Goal: Information Seeking & Learning: Find specific fact

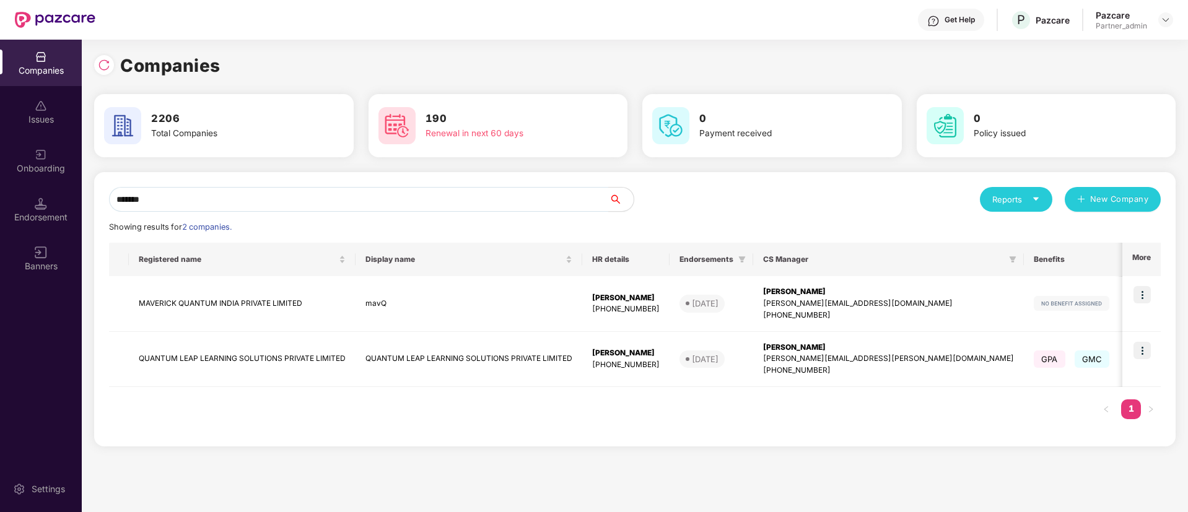
type input "*******"
click at [1131, 373] on td at bounding box center [1142, 360] width 38 height 56
click at [1149, 348] on img at bounding box center [1142, 350] width 17 height 17
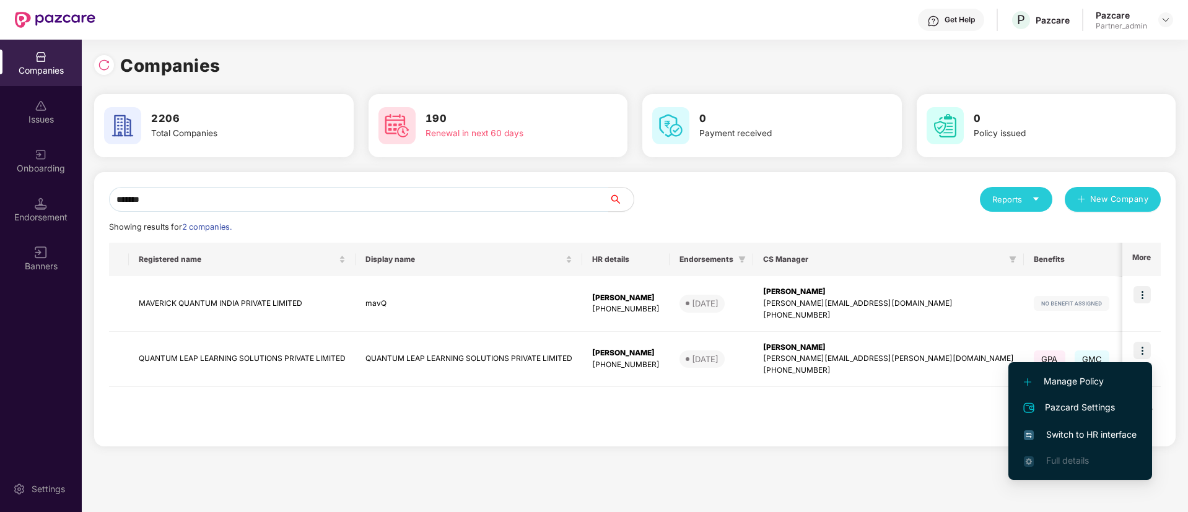
click at [1086, 441] on span "Switch to HR interface" at bounding box center [1080, 435] width 113 height 14
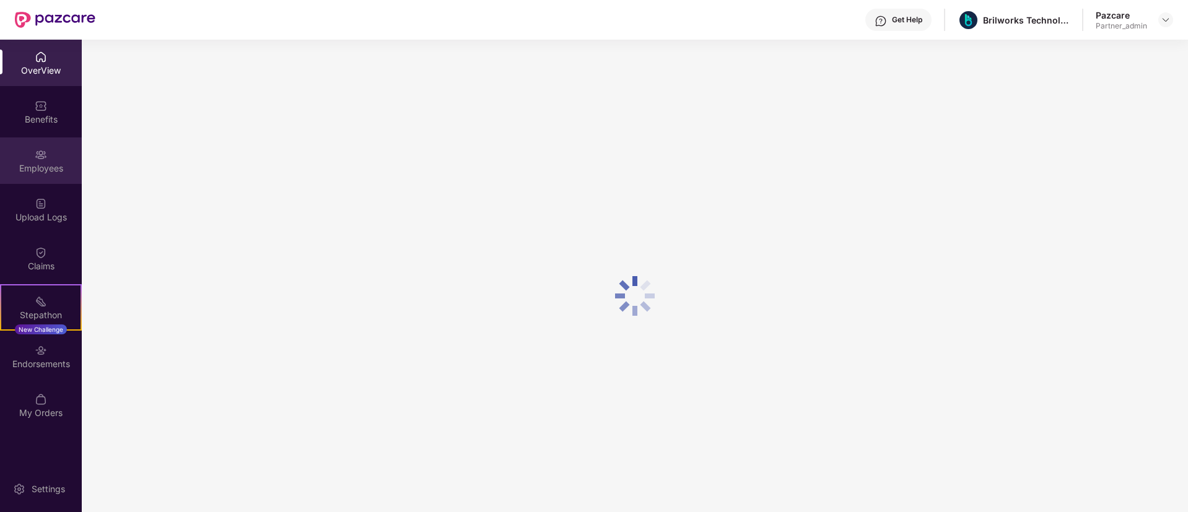
click at [42, 162] on div "Employees" at bounding box center [41, 168] width 82 height 12
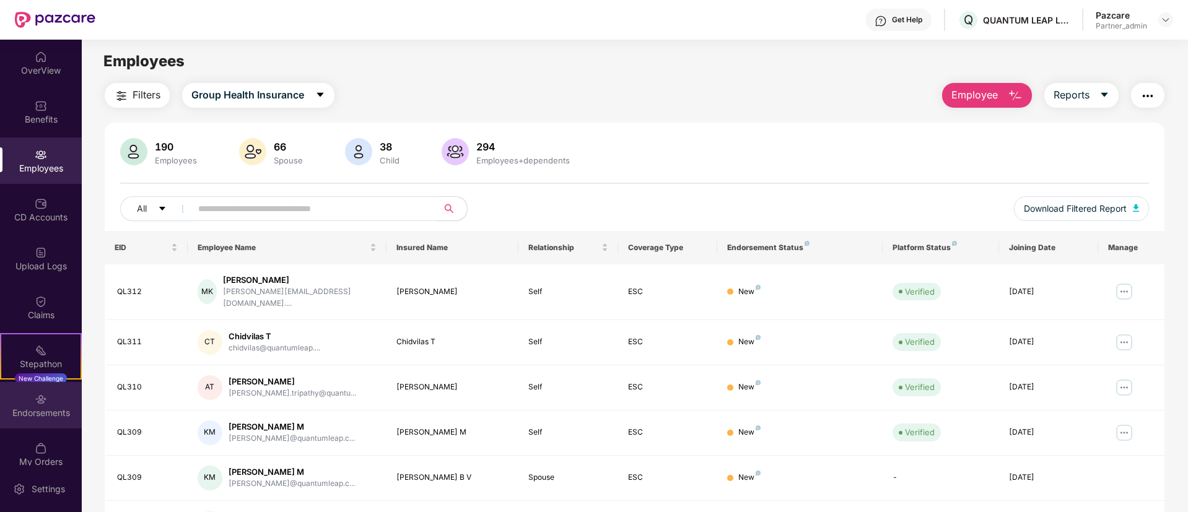
click at [20, 401] on div "Endorsements" at bounding box center [41, 405] width 82 height 46
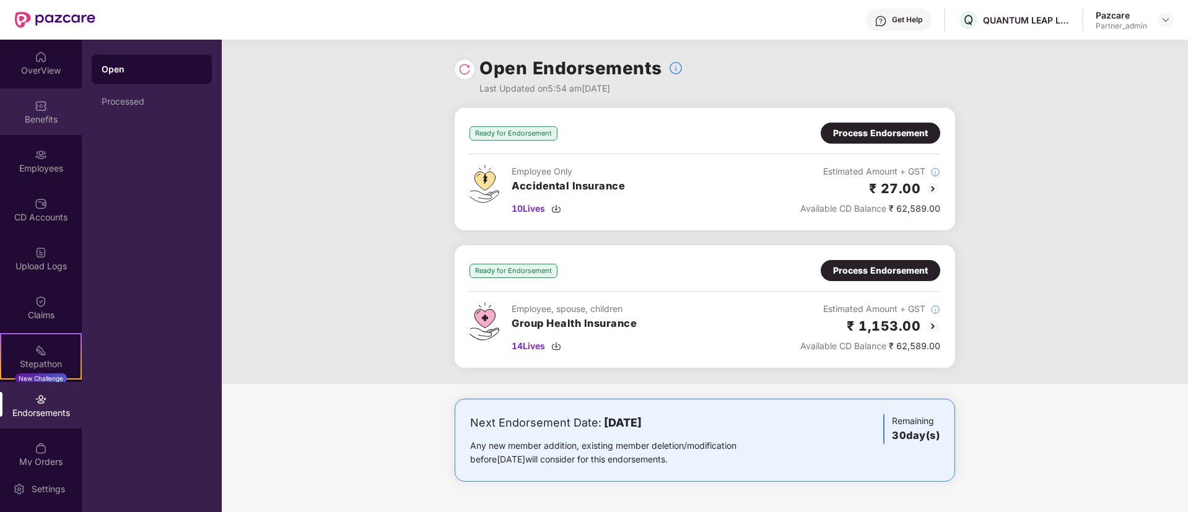
click at [33, 131] on div "Benefits" at bounding box center [41, 112] width 82 height 46
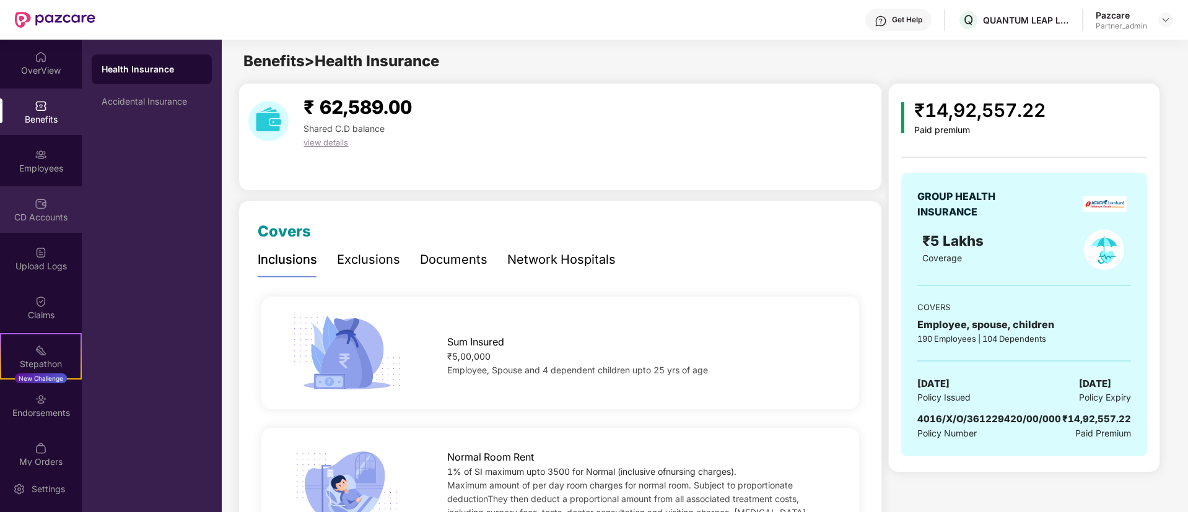
click at [29, 217] on div "CD Accounts" at bounding box center [41, 217] width 82 height 12
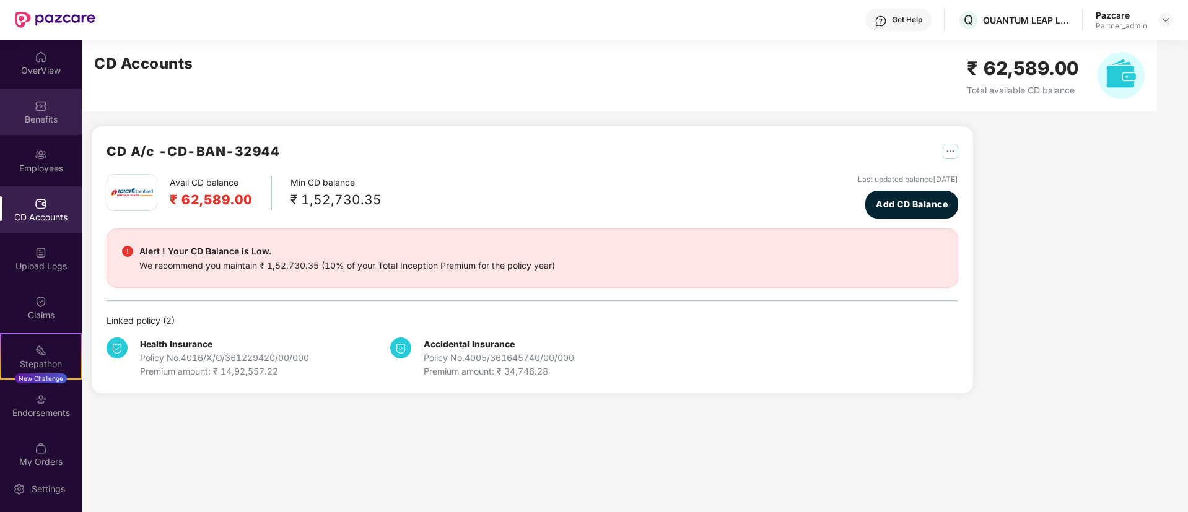
click at [30, 121] on div "Benefits" at bounding box center [41, 119] width 82 height 12
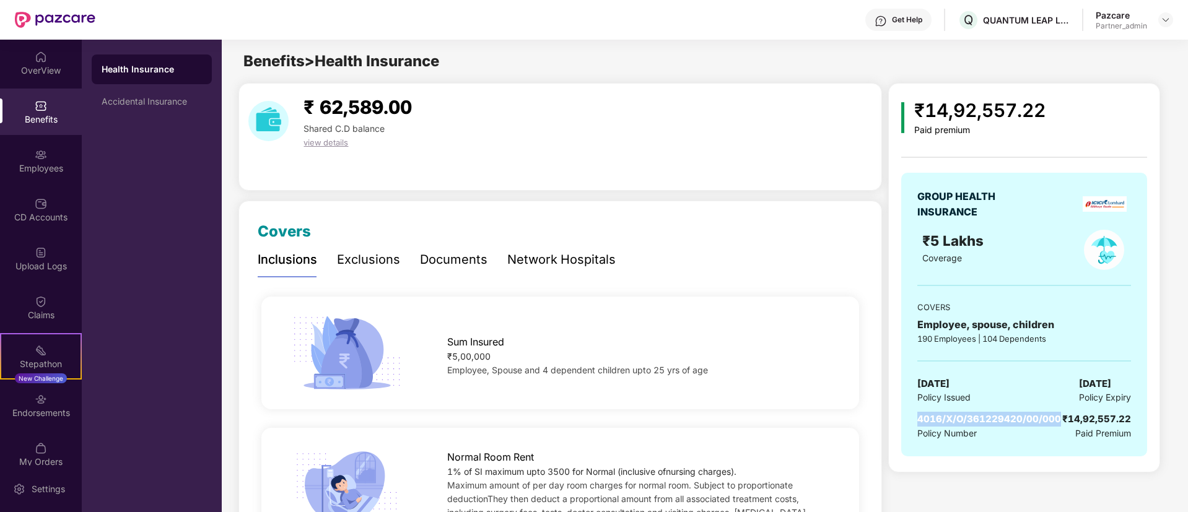
drag, startPoint x: 1058, startPoint y: 420, endPoint x: 904, endPoint y: 414, distance: 153.8
click at [904, 414] on div "GROUP HEALTH INSURANCE ₹5 Lakhs Coverage COVERS Employee, spouse, children 190 …" at bounding box center [1025, 315] width 246 height 284
copy span "4016/X/O/361229420/00/000"
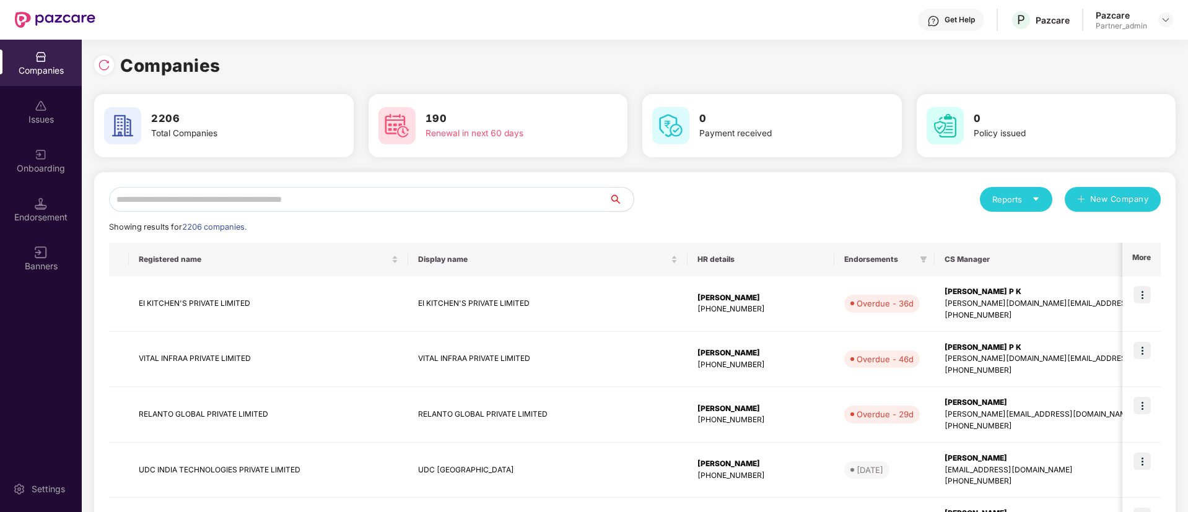
click at [535, 200] on input "text" at bounding box center [359, 199] width 500 height 25
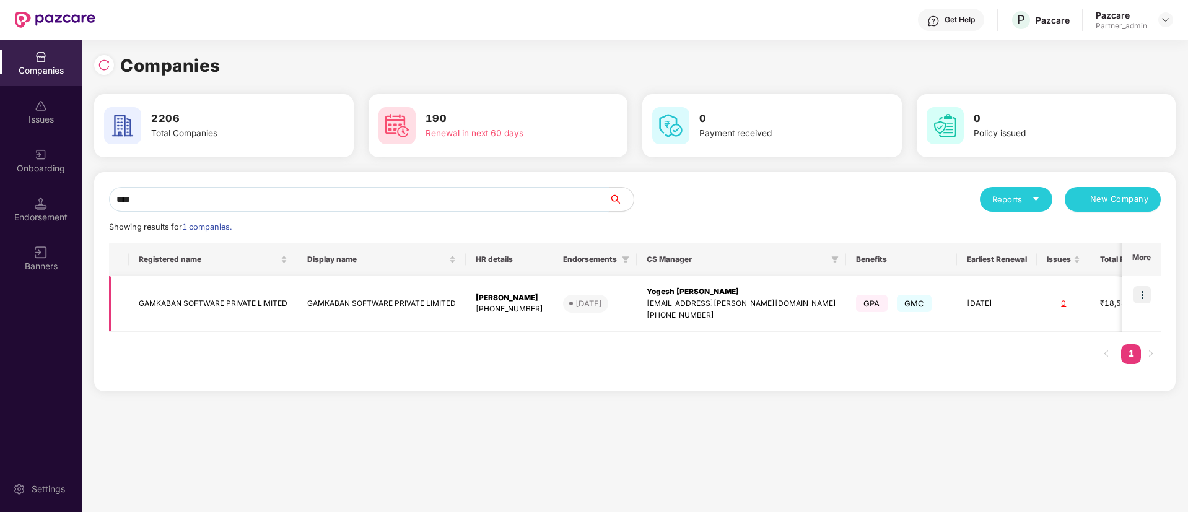
type input "****"
click at [439, 293] on td "GAMKABAN SOFTWARE PRIVATE LIMITED" at bounding box center [381, 304] width 169 height 56
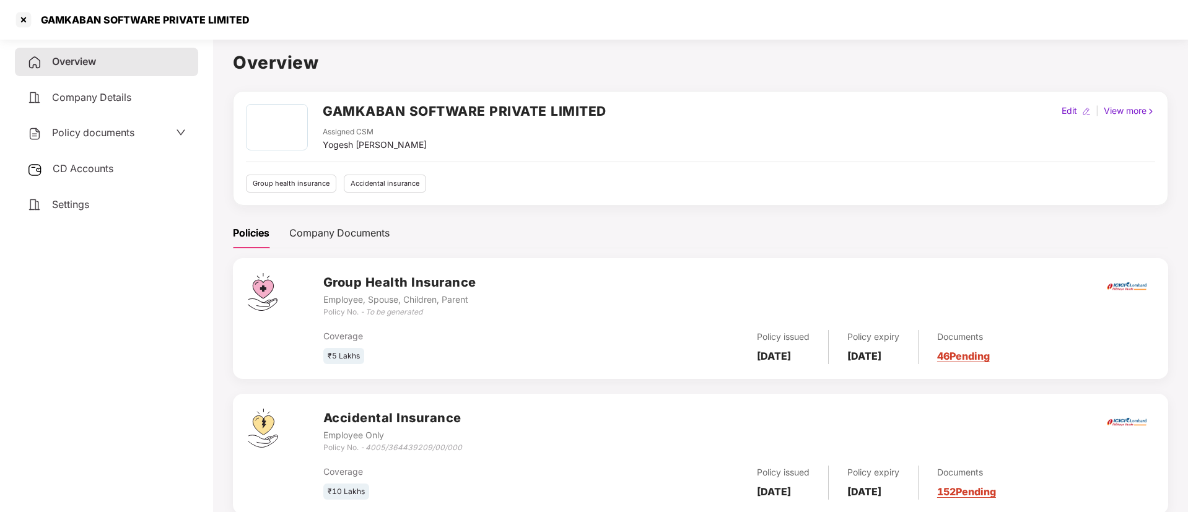
click at [103, 144] on div "Policy documents" at bounding box center [106, 133] width 183 height 29
click at [102, 141] on div "Policy documents" at bounding box center [106, 133] width 183 height 29
click at [151, 134] on div "Policy documents" at bounding box center [106, 133] width 159 height 16
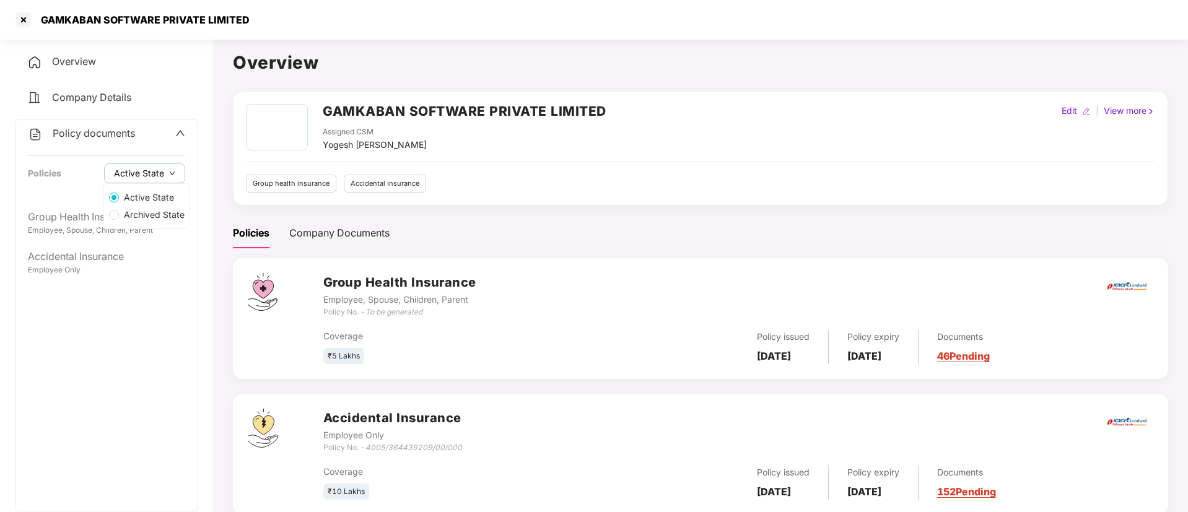
click at [155, 170] on span "Active State" at bounding box center [139, 174] width 50 height 14
click at [155, 213] on span "Archived State" at bounding box center [154, 215] width 71 height 14
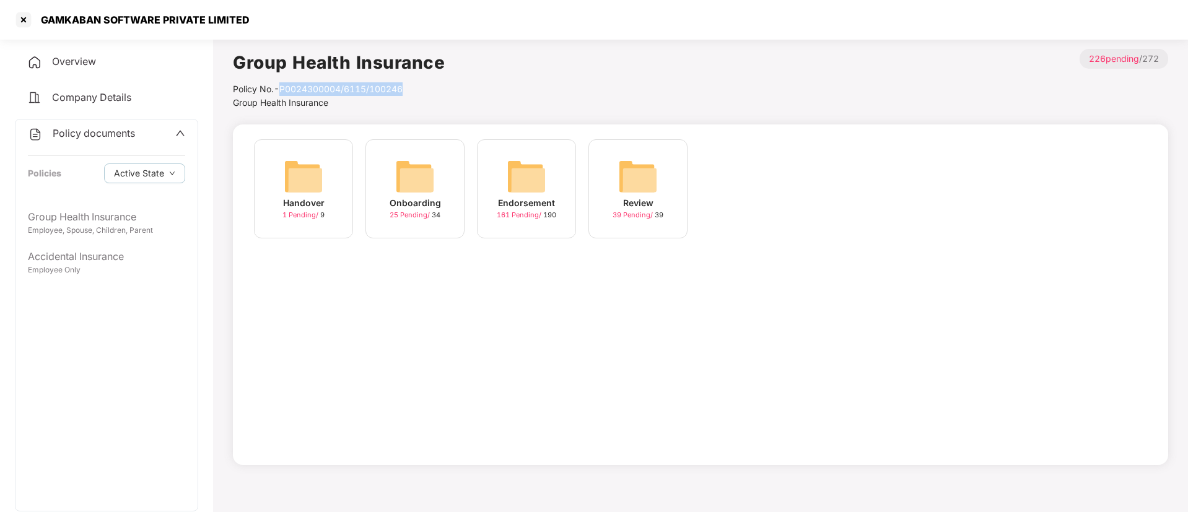
drag, startPoint x: 283, startPoint y: 87, endPoint x: 421, endPoint y: 82, distance: 137.6
click at [421, 82] on div "Policy No.- P0024300004/6115/100246" at bounding box center [339, 89] width 212 height 14
click at [418, 214] on span "25 Pending /" at bounding box center [411, 215] width 42 height 9
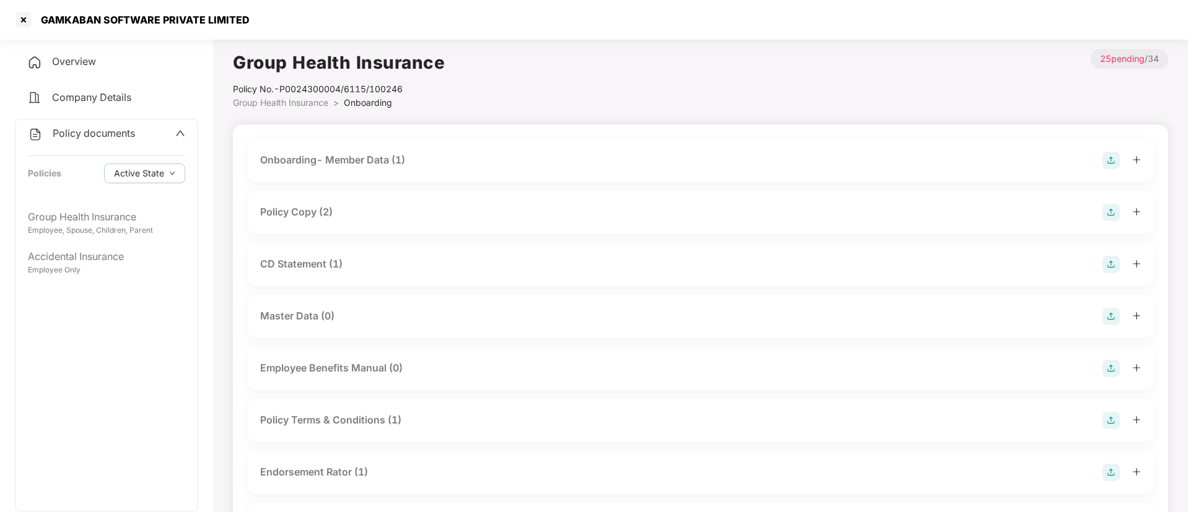
click at [276, 210] on div "Policy Copy (2)" at bounding box center [296, 211] width 72 height 15
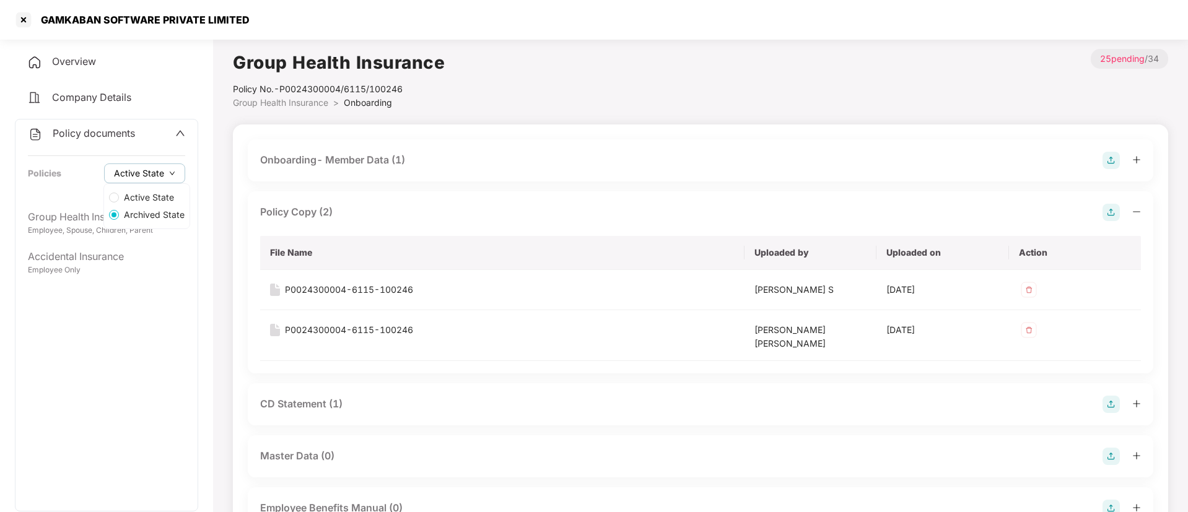
click at [163, 172] on button "Active State" at bounding box center [144, 174] width 81 height 20
click at [159, 200] on span "Active State" at bounding box center [149, 198] width 60 height 14
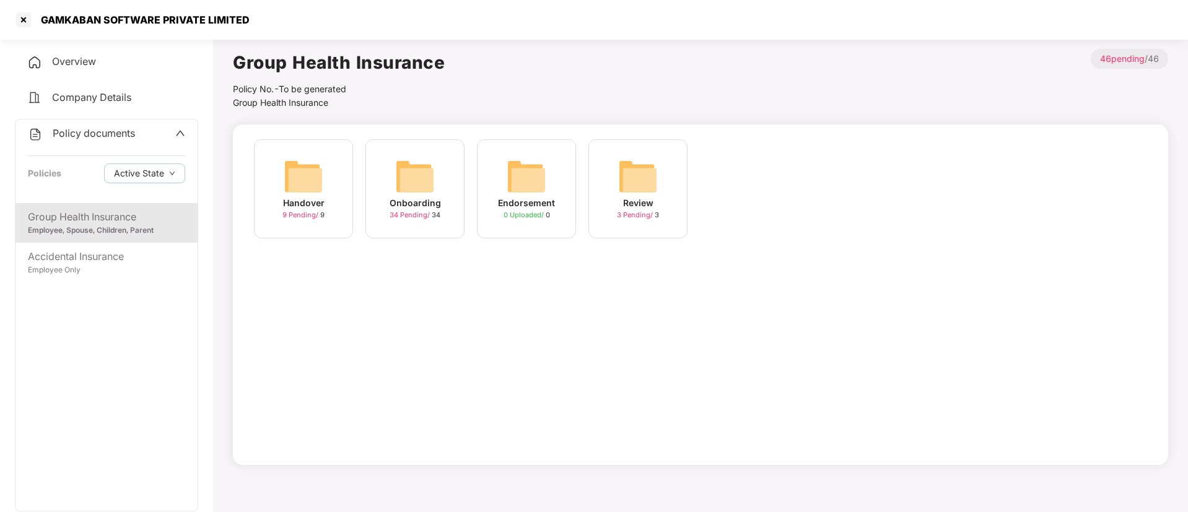
click at [400, 210] on div "34 Pending / 34" at bounding box center [415, 215] width 51 height 11
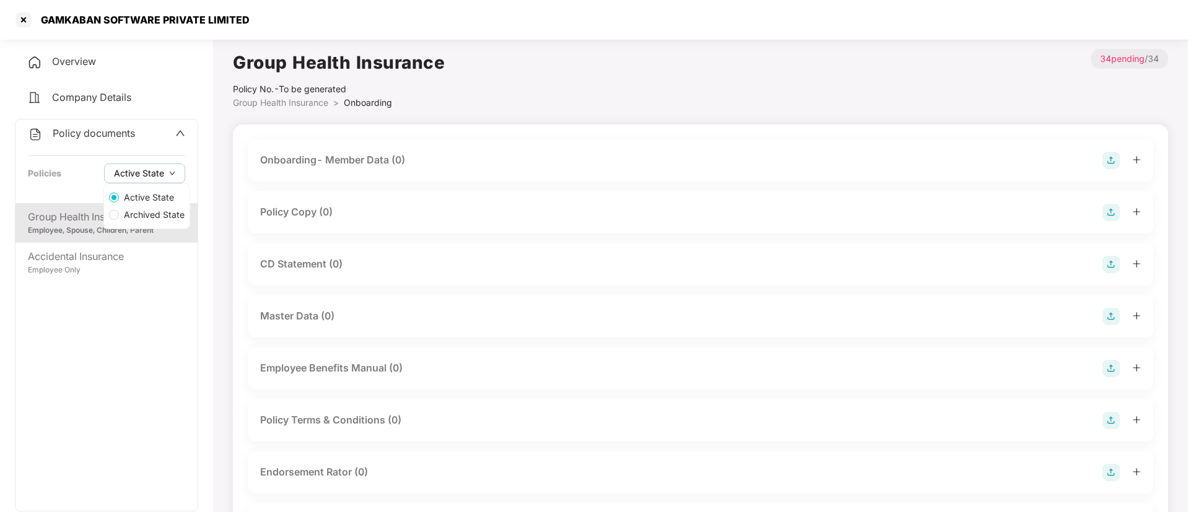
click at [156, 174] on span "Active State" at bounding box center [139, 174] width 50 height 14
click at [156, 212] on span "Archived State" at bounding box center [154, 215] width 71 height 14
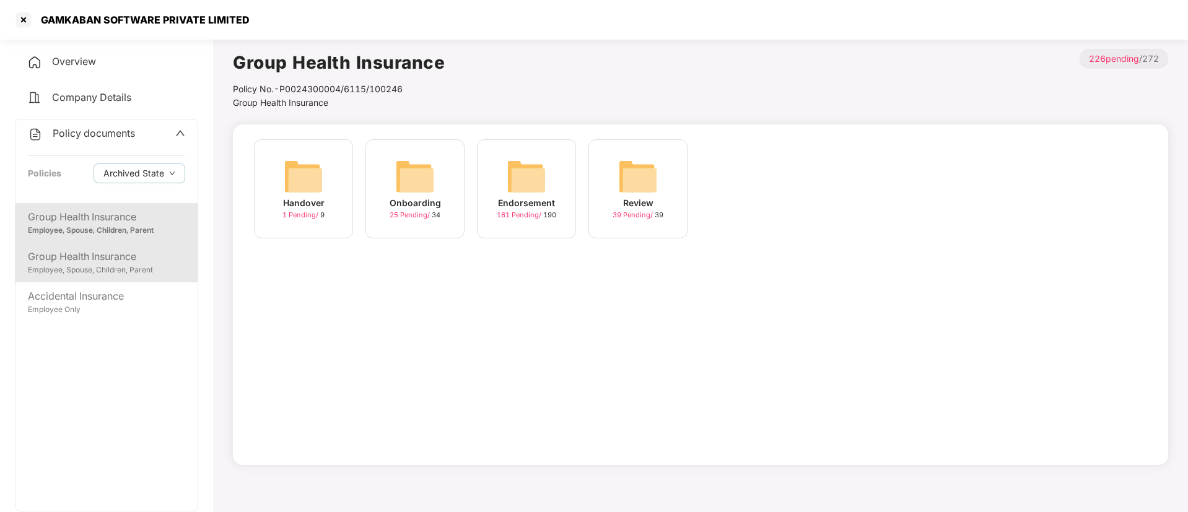
click at [123, 266] on div "Employee, Spouse, Children, Parent" at bounding box center [106, 271] width 157 height 12
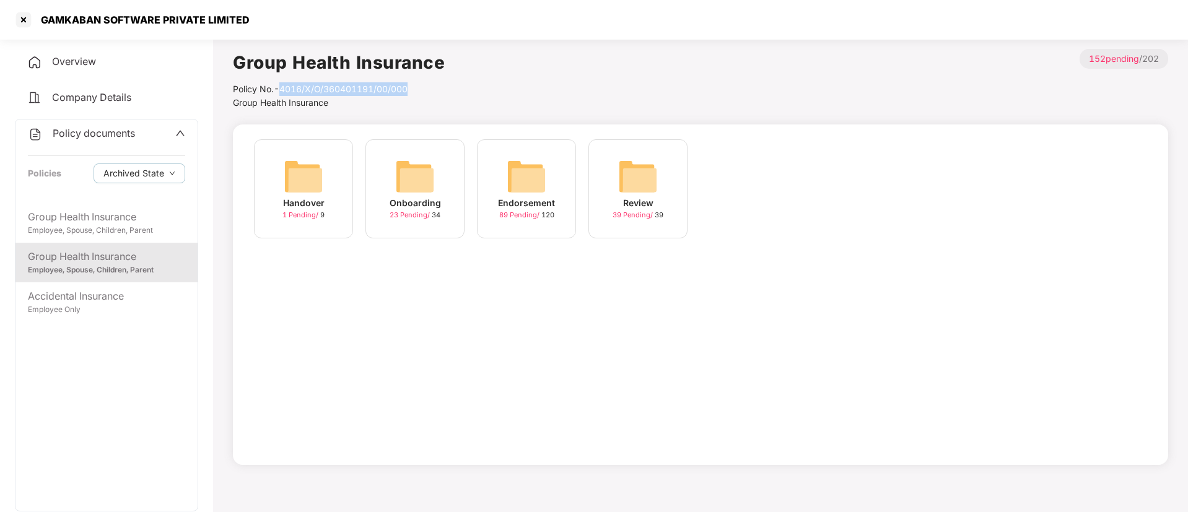
drag, startPoint x: 283, startPoint y: 86, endPoint x: 418, endPoint y: 89, distance: 135.1
click at [418, 89] on div "Policy No.- 4016/X/O/360401191/00/000" at bounding box center [339, 89] width 212 height 14
copy div "4016/X/O/360401191/00/000"
drag, startPoint x: 34, startPoint y: 18, endPoint x: 100, endPoint y: 18, distance: 66.3
click at [100, 18] on div "GAMKABAN SOFTWARE PRIVATE LIMITED" at bounding box center [141, 20] width 216 height 12
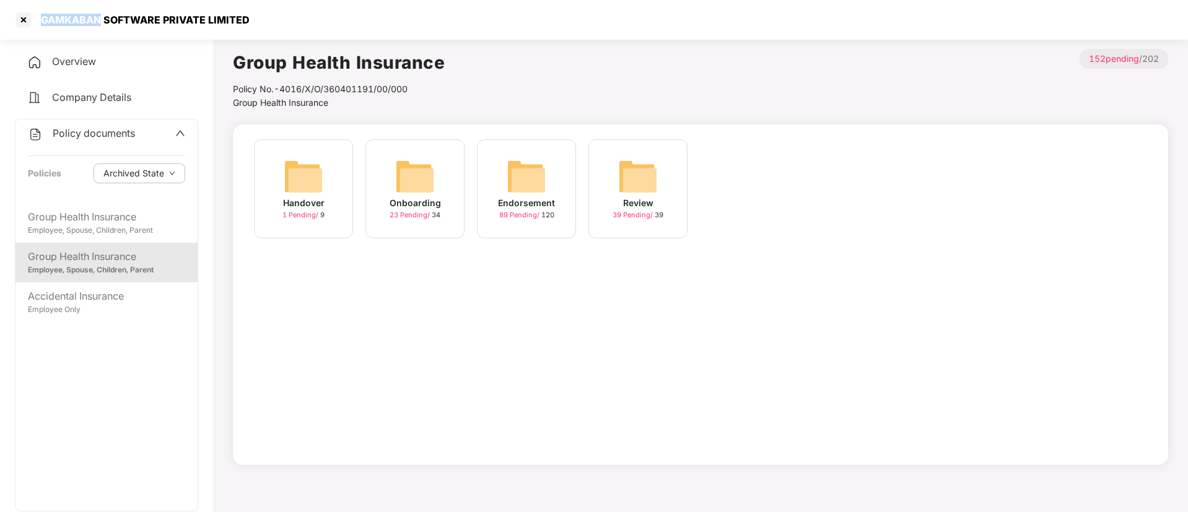
copy div "GAMKABAN"
drag, startPoint x: 278, startPoint y: 86, endPoint x: 340, endPoint y: 86, distance: 62.0
click at [340, 86] on div "Policy No.- 4016/X/O/360401191/00/000" at bounding box center [339, 89] width 212 height 14
click at [509, 97] on div "Group Health Insurance Policy No.- 4016/X/O/360401191/00/000 Group Health Insur…" at bounding box center [701, 79] width 936 height 61
drag, startPoint x: 416, startPoint y: 87, endPoint x: 284, endPoint y: 93, distance: 132.7
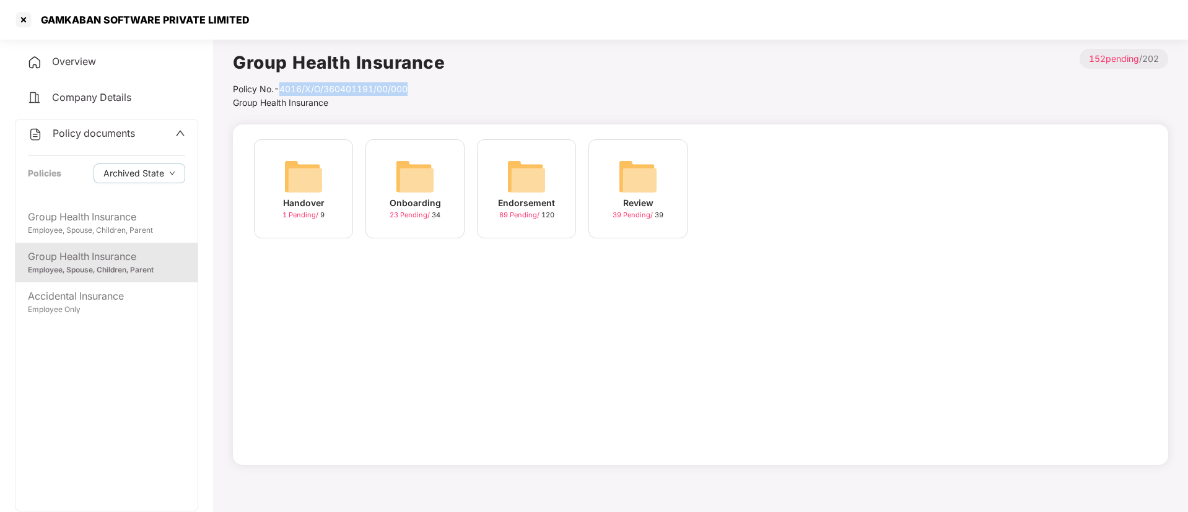
click at [284, 93] on div "Policy No.- 4016/X/O/360401191/00/000" at bounding box center [339, 89] width 212 height 14
copy div "4016/X/O/360401191/00/000"
click at [19, 14] on div at bounding box center [24, 20] width 20 height 20
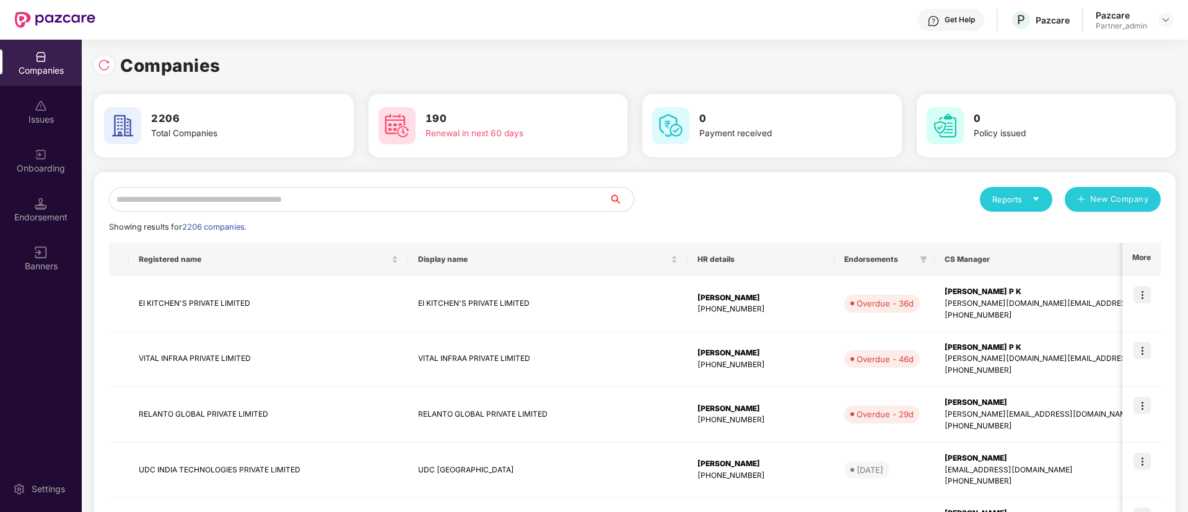
click at [438, 200] on input "text" at bounding box center [359, 199] width 500 height 25
